Goal: Check status: Check status

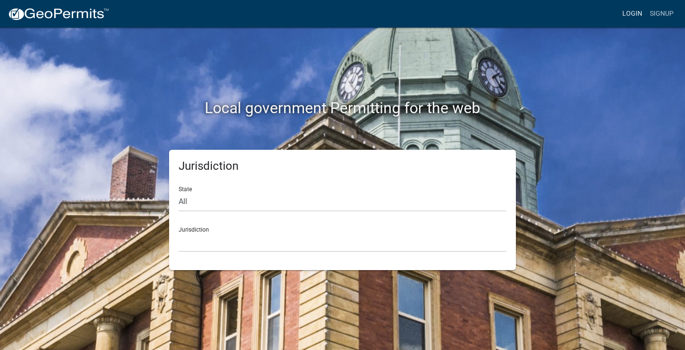
click at [633, 12] on link "Login" at bounding box center [632, 14] width 28 height 18
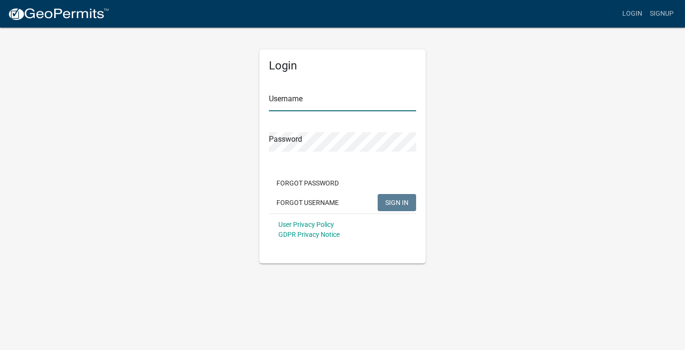
click at [303, 102] on input "Username" at bounding box center [342, 101] width 147 height 19
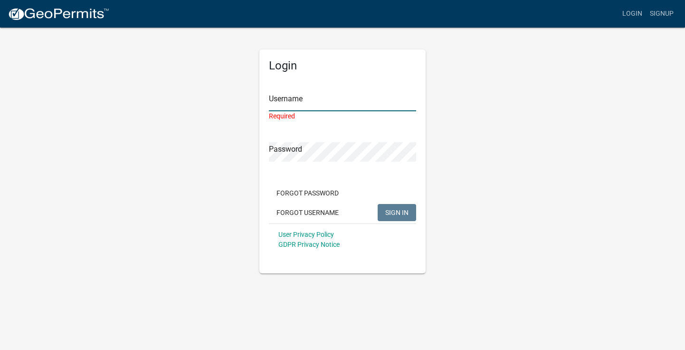
type input "[PERSON_NAME]-10191"
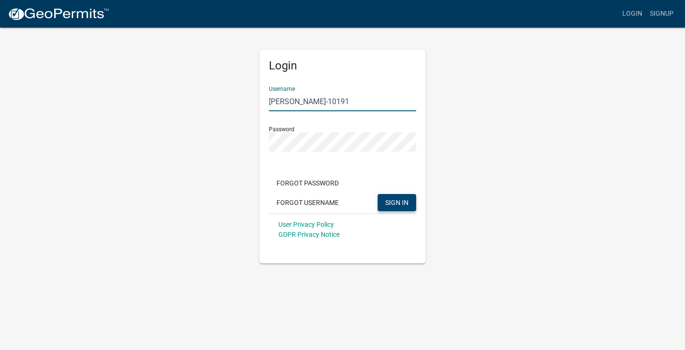
click at [394, 207] on button "SIGN IN" at bounding box center [397, 202] width 38 height 17
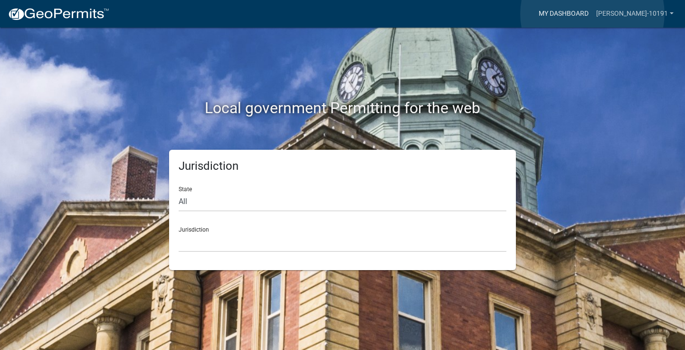
click at [592, 14] on link "My Dashboard" at bounding box center [563, 14] width 57 height 18
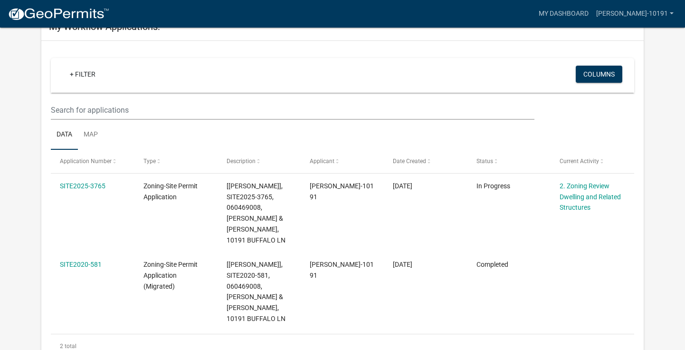
scroll to position [80, 0]
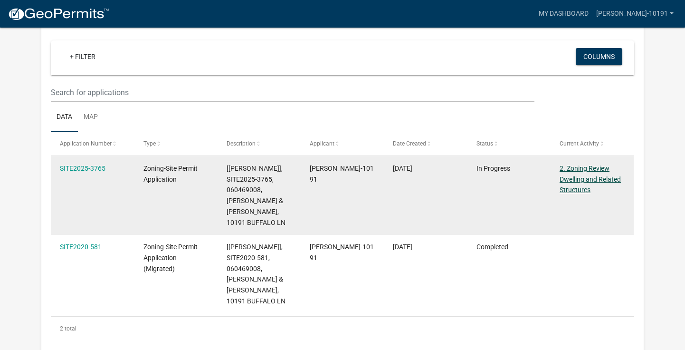
click at [594, 180] on link "2. Zoning Review Dwelling and Related Structures" at bounding box center [589, 178] width 61 height 29
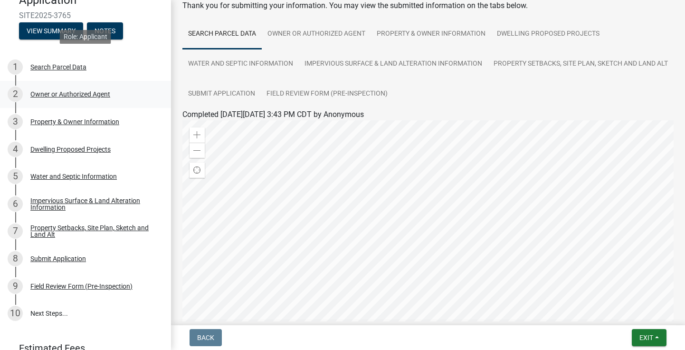
scroll to position [120, 0]
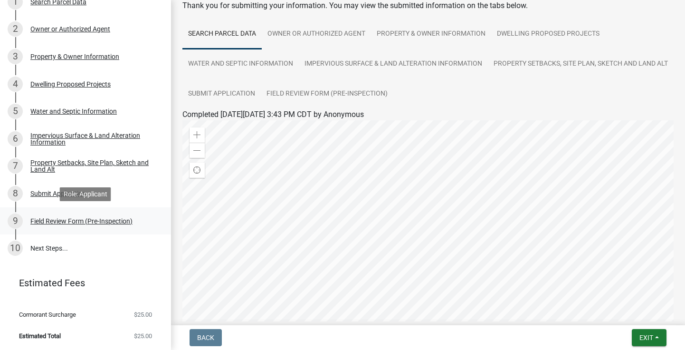
click at [108, 222] on div "Field Review Form (Pre-Inspection)" at bounding box center [81, 220] width 102 height 7
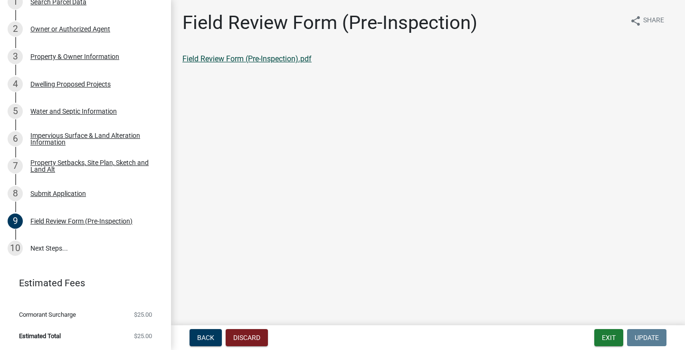
click at [202, 60] on link "Field Review Form (Pre-Inspection).pdf" at bounding box center [246, 58] width 129 height 9
click at [44, 248] on link "10 Next Steps..." at bounding box center [85, 248] width 171 height 28
click at [603, 336] on button "Exit" at bounding box center [608, 337] width 29 height 17
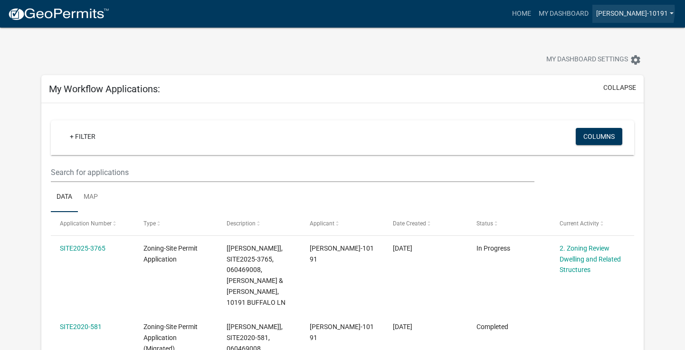
click at [654, 10] on link "[PERSON_NAME]-10191" at bounding box center [634, 14] width 85 height 18
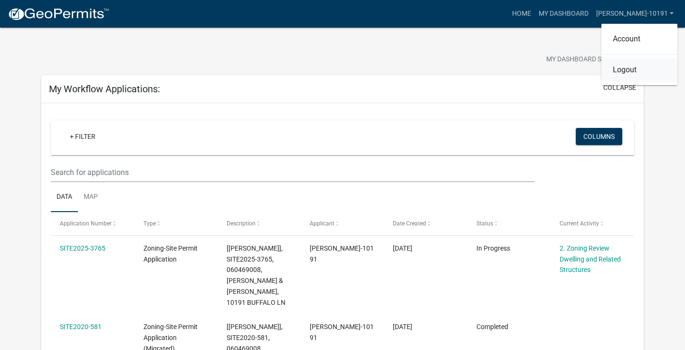
click at [625, 71] on link "Logout" at bounding box center [639, 69] width 76 height 23
